Goal: Task Accomplishment & Management: Check status

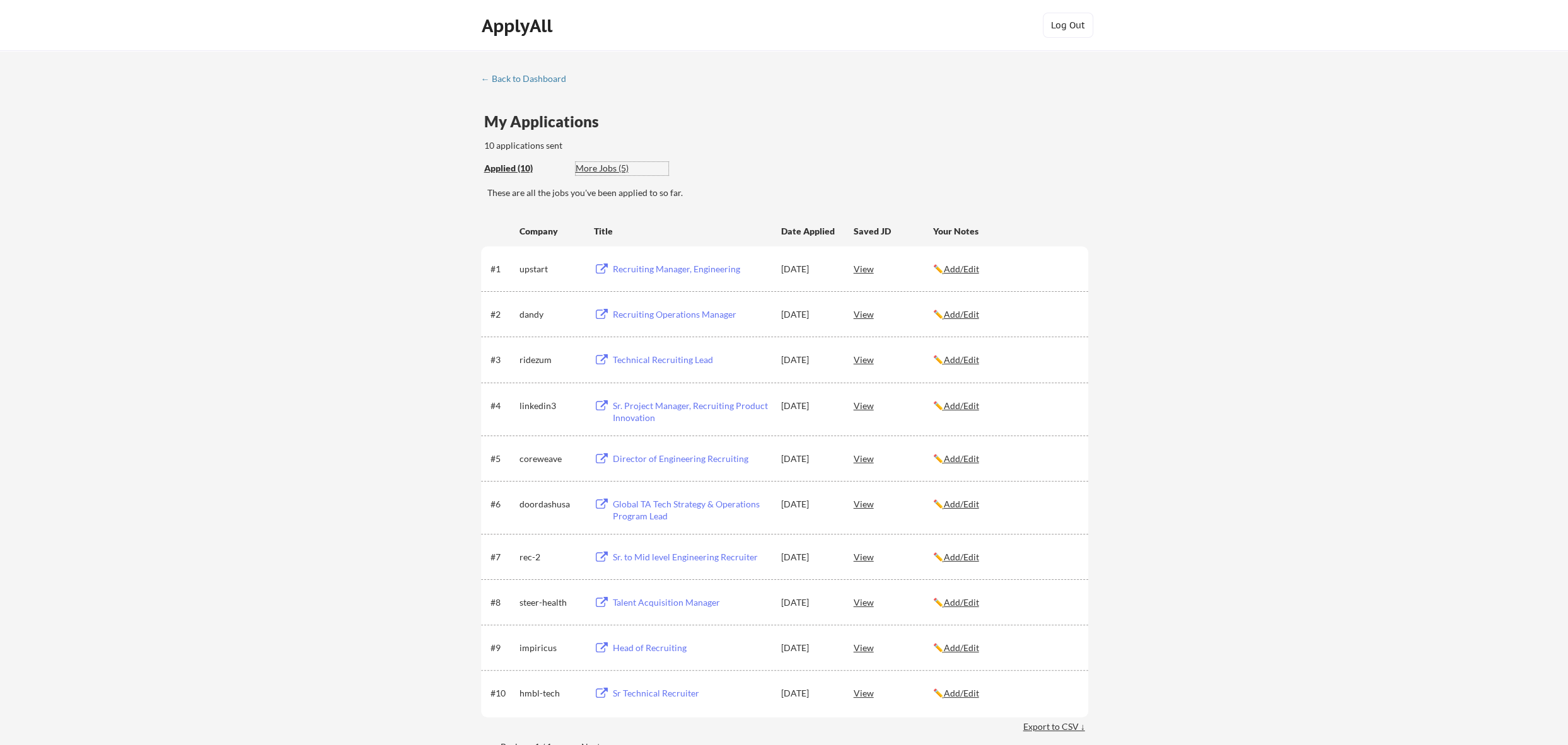
click at [593, 166] on div "More Jobs (5)" at bounding box center [622, 169] width 93 height 12
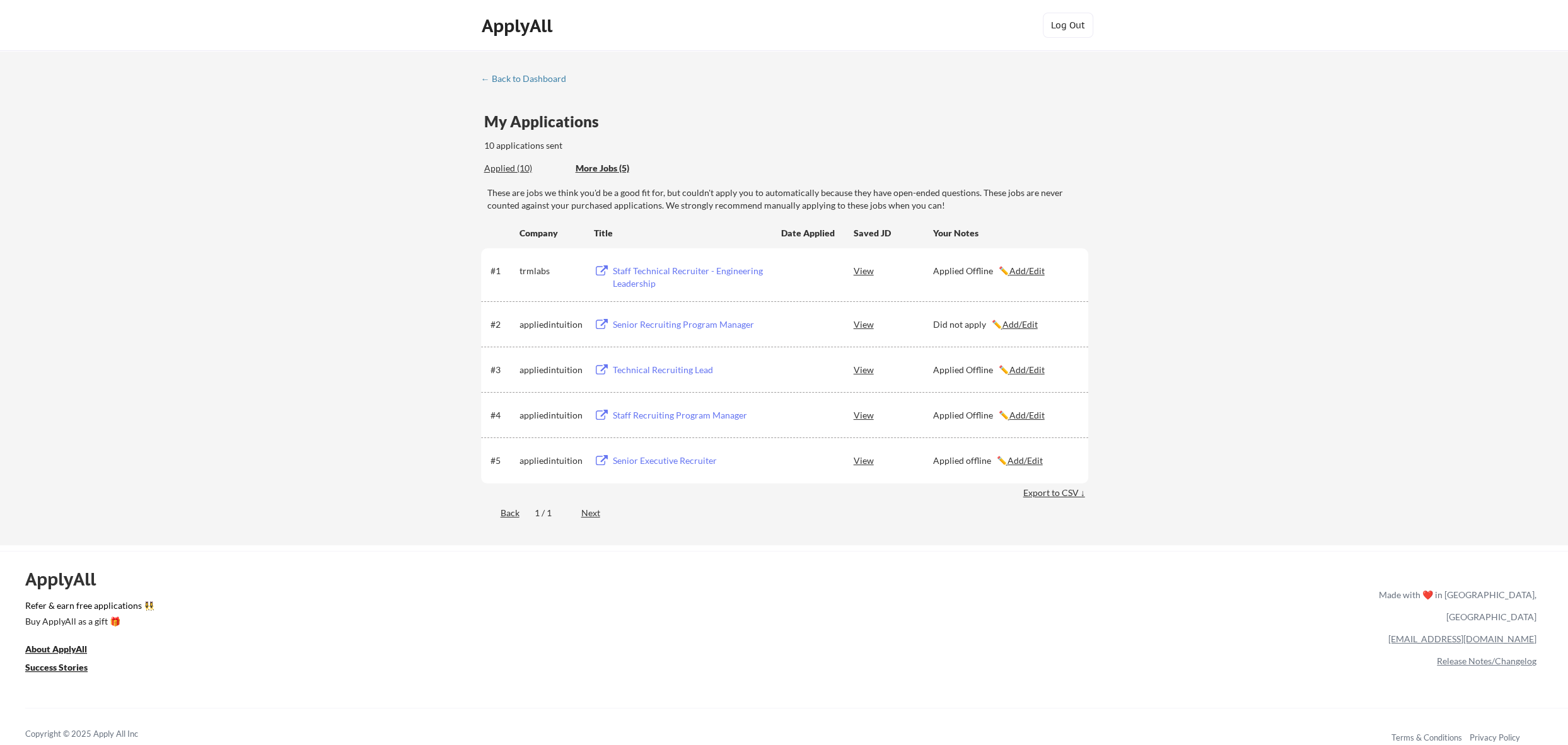
click at [501, 166] on div "Applied (10)" at bounding box center [525, 169] width 82 height 12
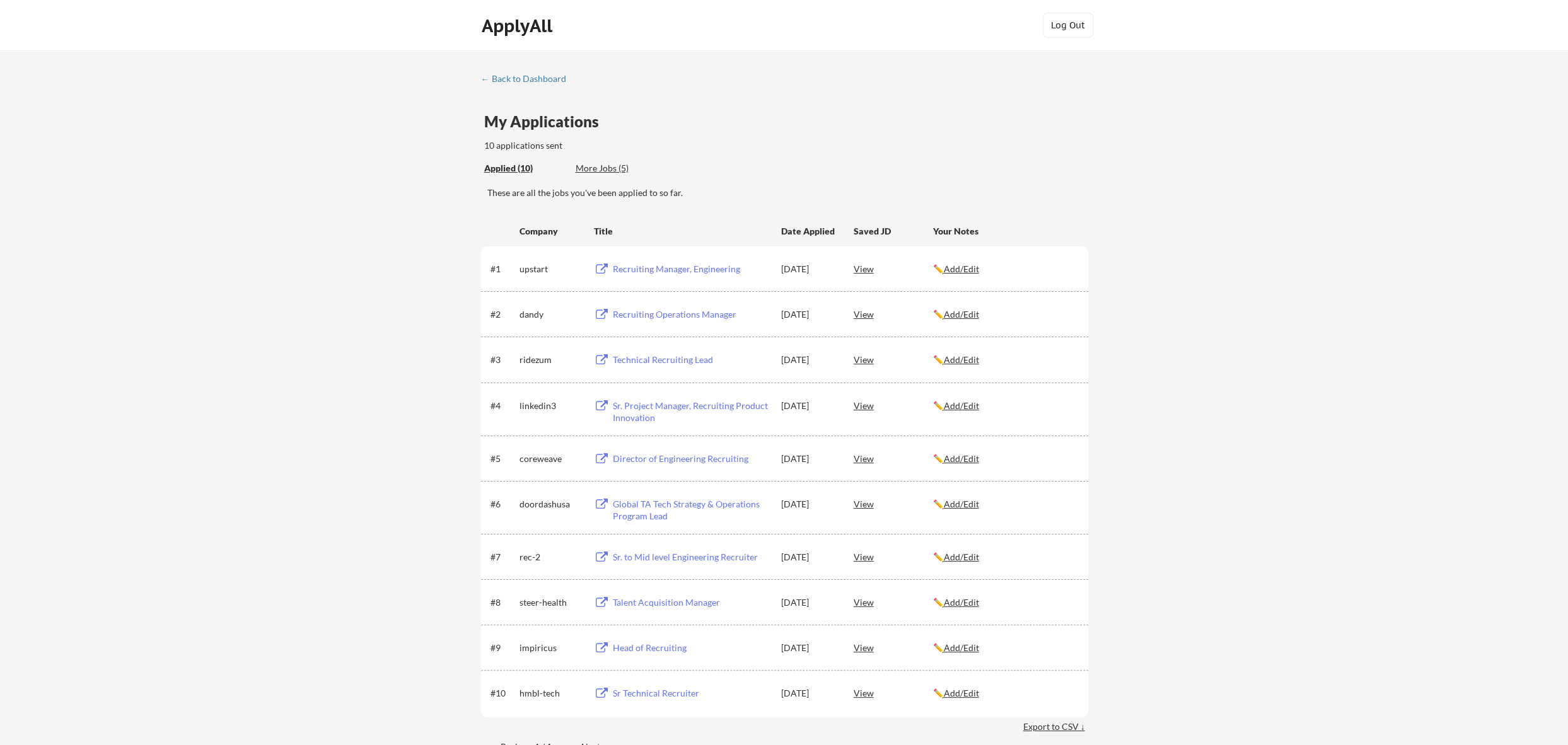
click at [498, 73] on div "← Back to Dashboard My Applications 10 applications sent Applied (10) More Jobs…" at bounding box center [784, 415] width 1568 height 729
click at [522, 76] on div "← Back to Dashboard" at bounding box center [528, 78] width 94 height 9
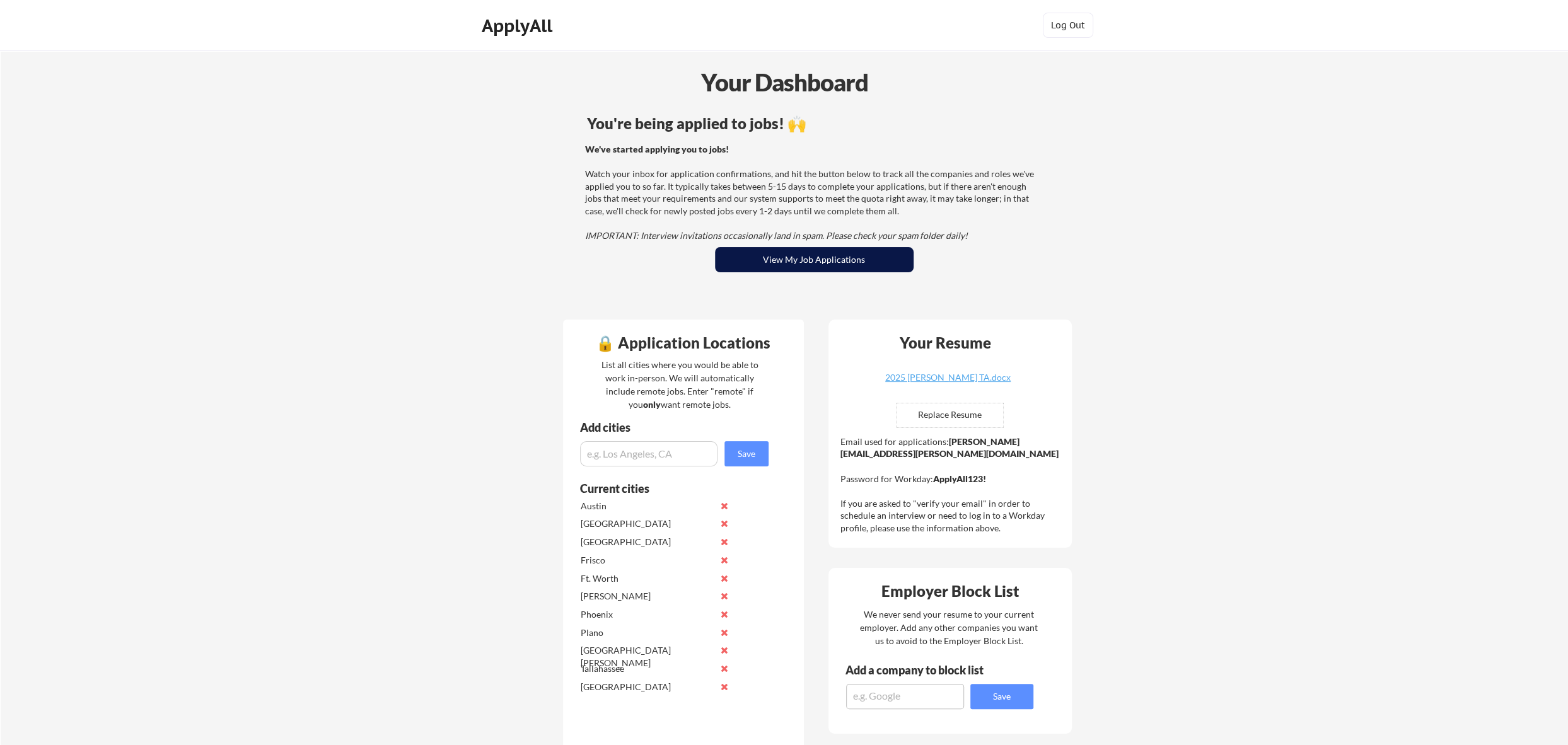
click at [835, 256] on button "View My Job Applications" at bounding box center [814, 260] width 198 height 25
